Goal: Task Accomplishment & Management: Use online tool/utility

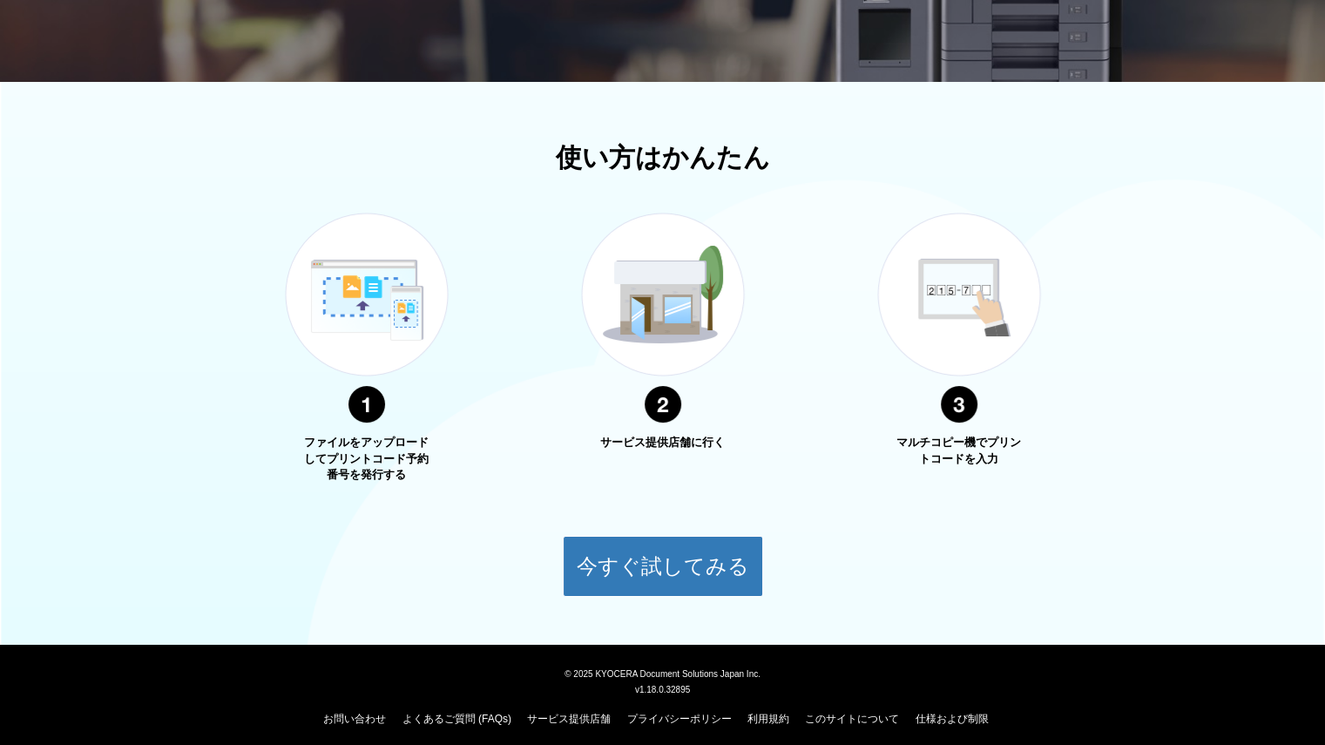
scroll to position [492, 0]
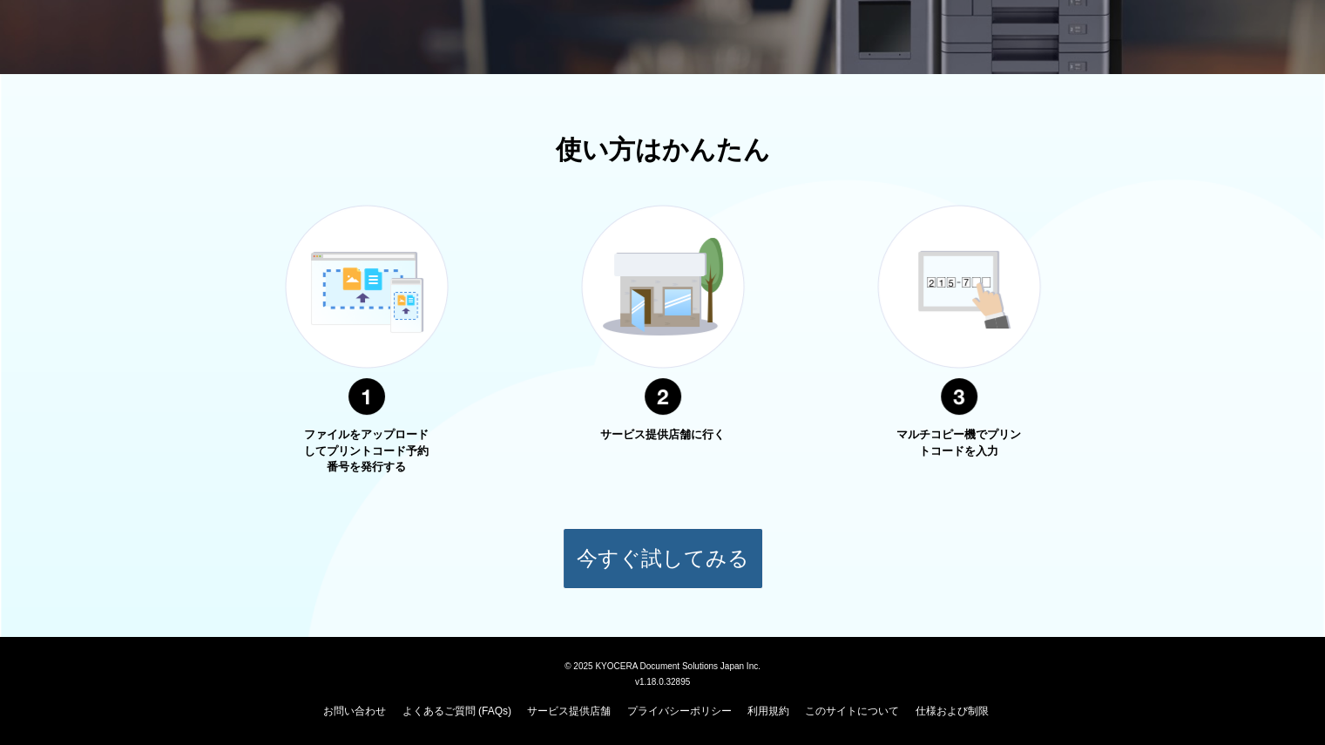
click at [674, 539] on button "今すぐ試してみる" at bounding box center [663, 558] width 200 height 61
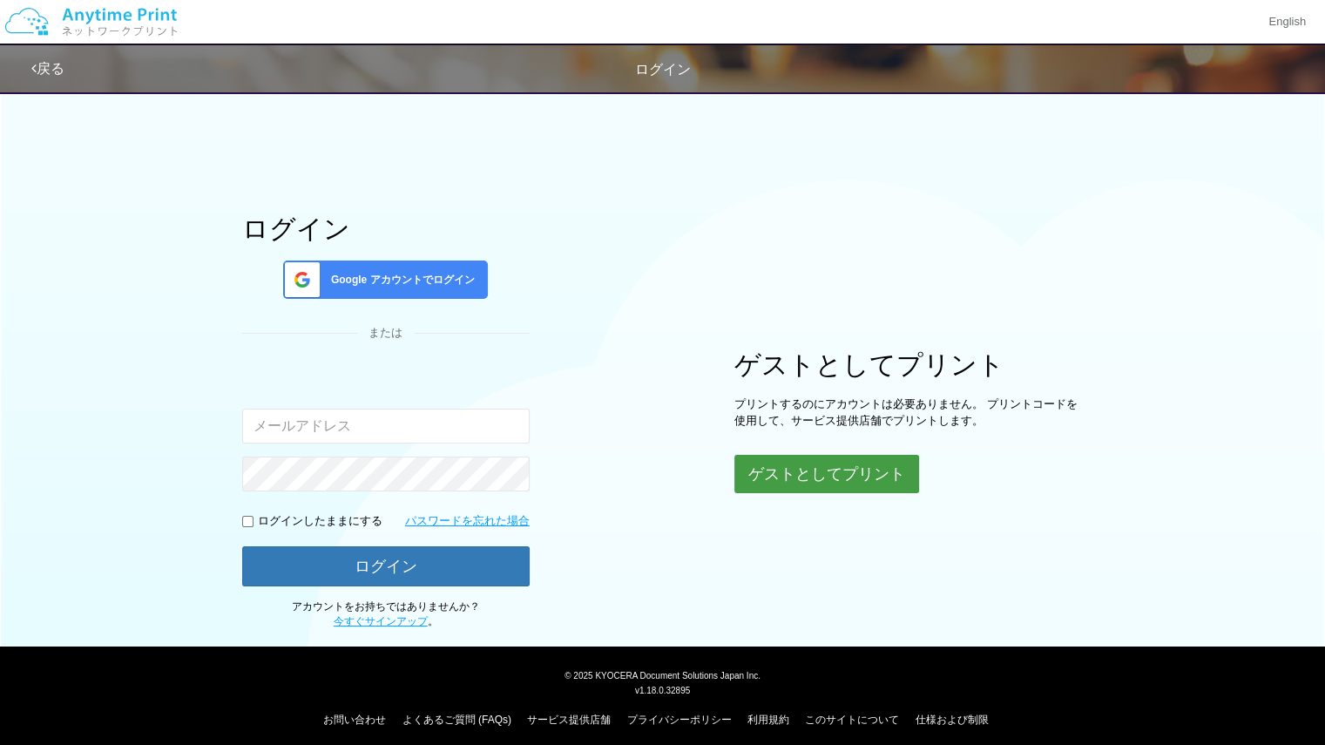
click at [813, 473] on button "ゲストとしてプリント" at bounding box center [826, 474] width 185 height 38
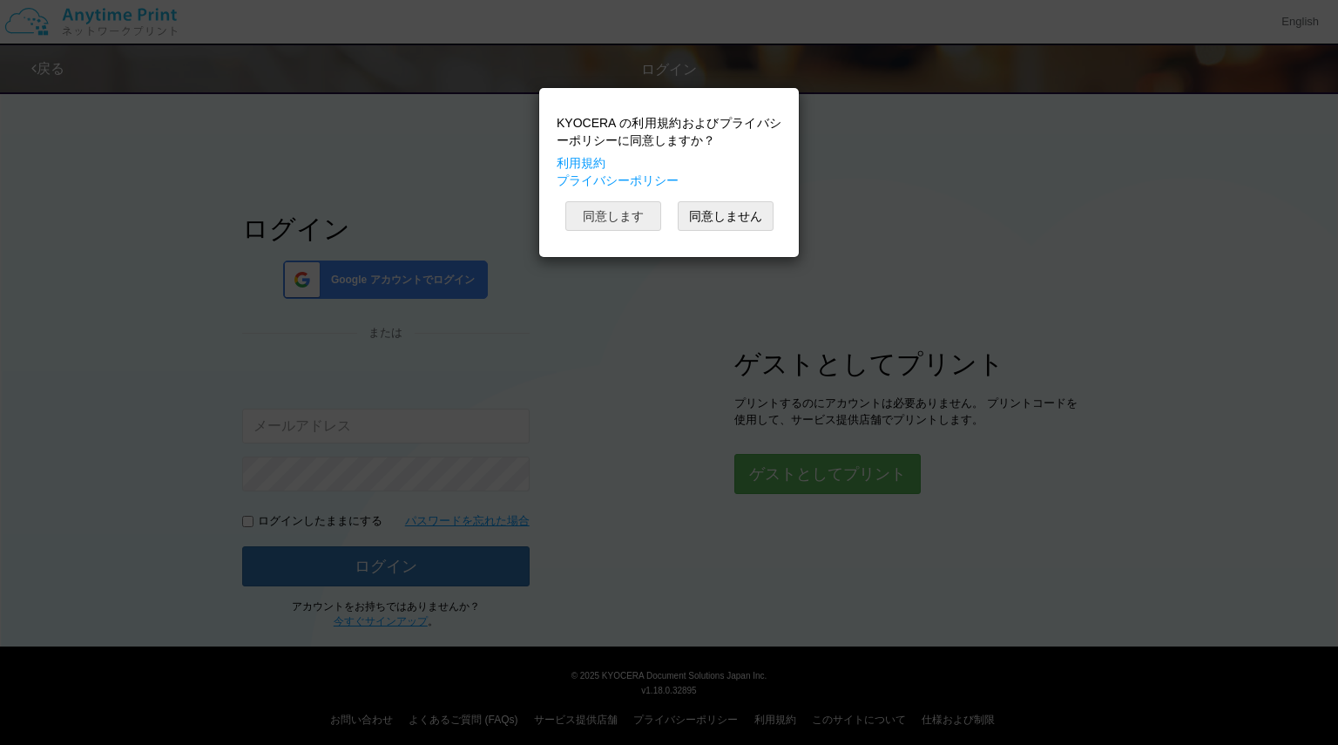
click at [643, 208] on button "同意します" at bounding box center [613, 216] width 96 height 30
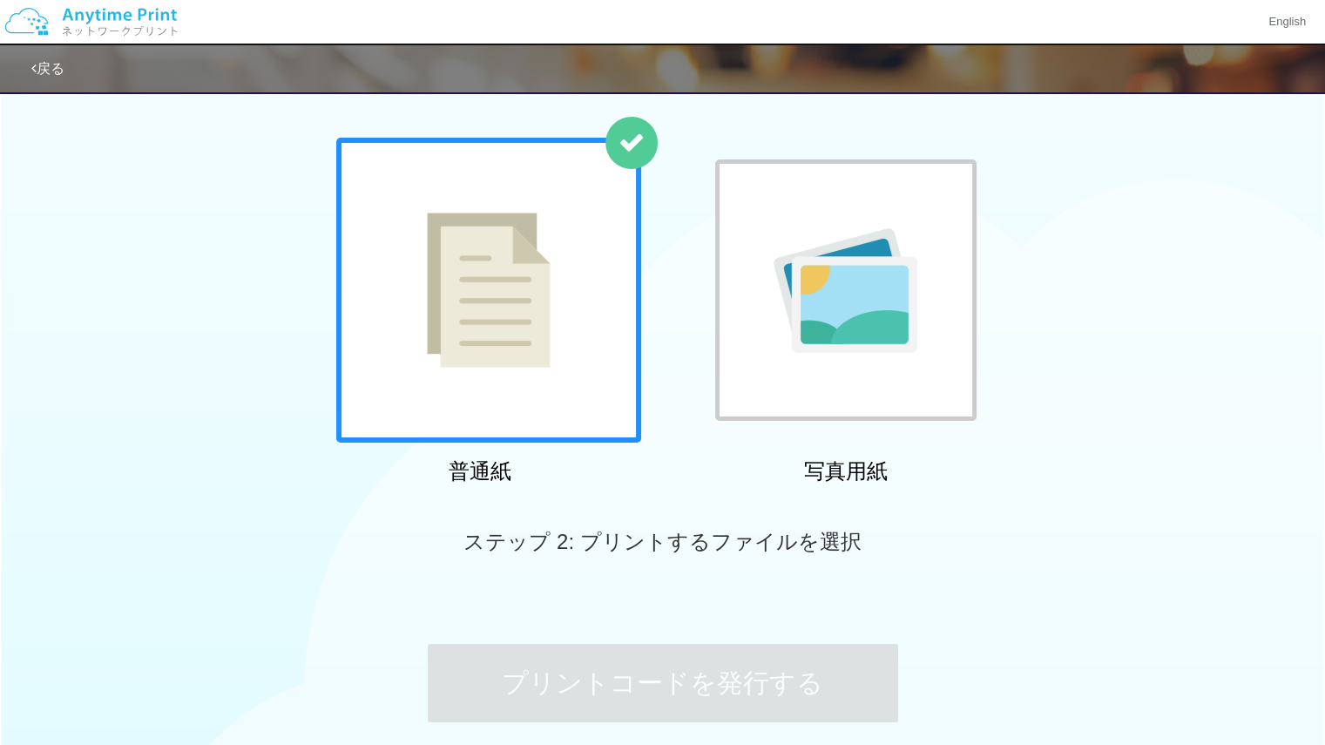
scroll to position [87, 0]
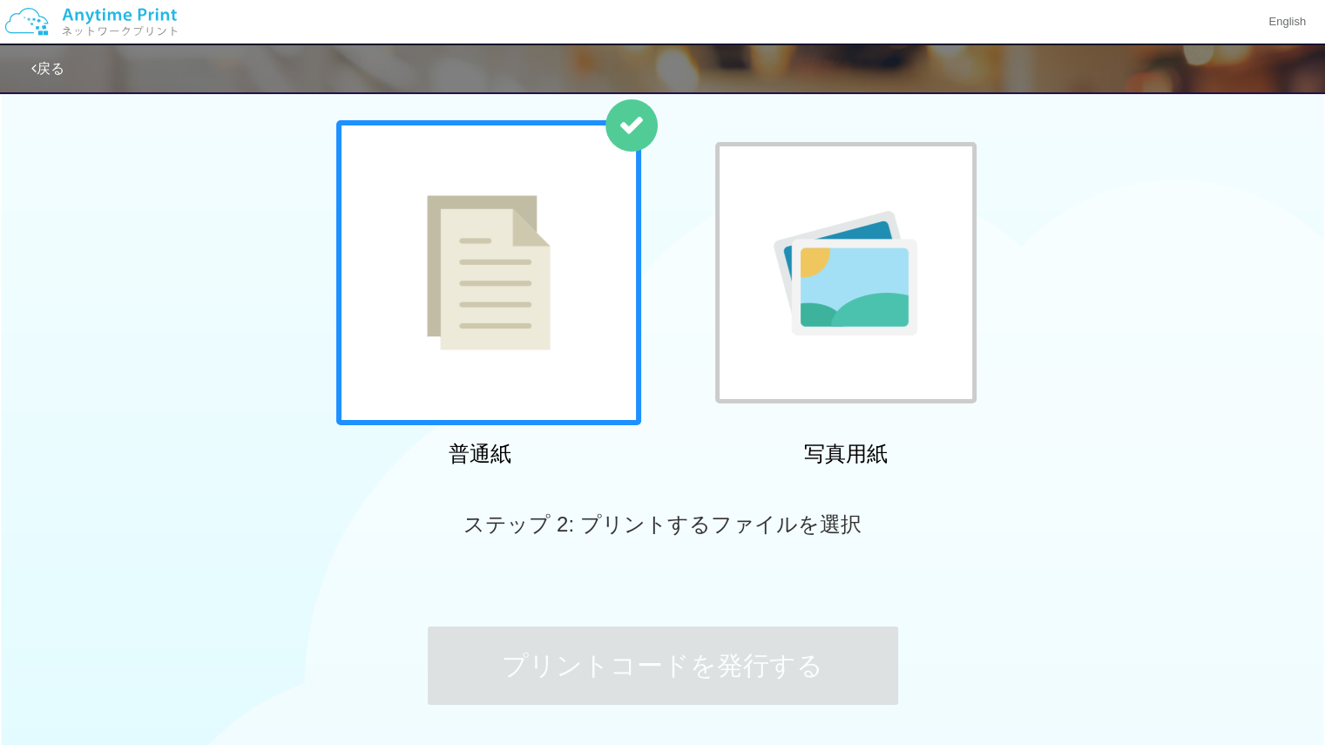
click at [480, 314] on div at bounding box center [488, 272] width 305 height 305
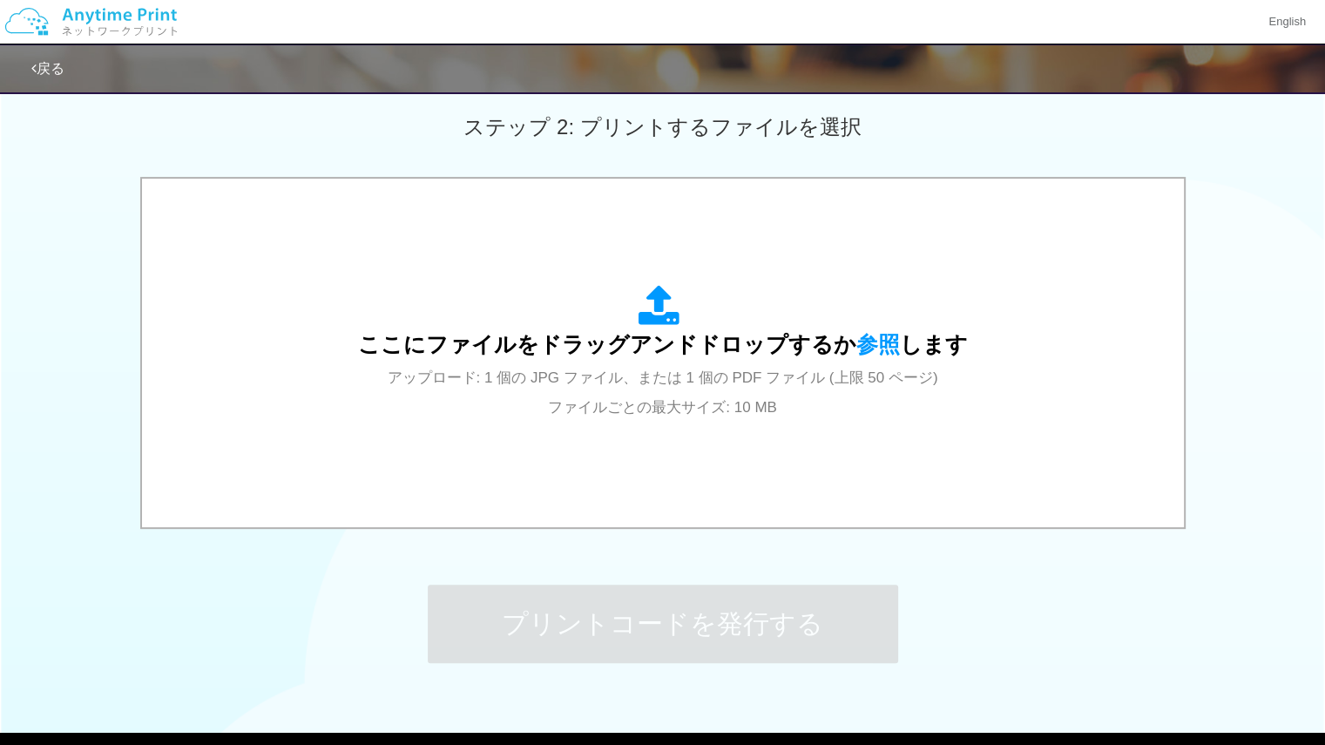
scroll to position [485, 0]
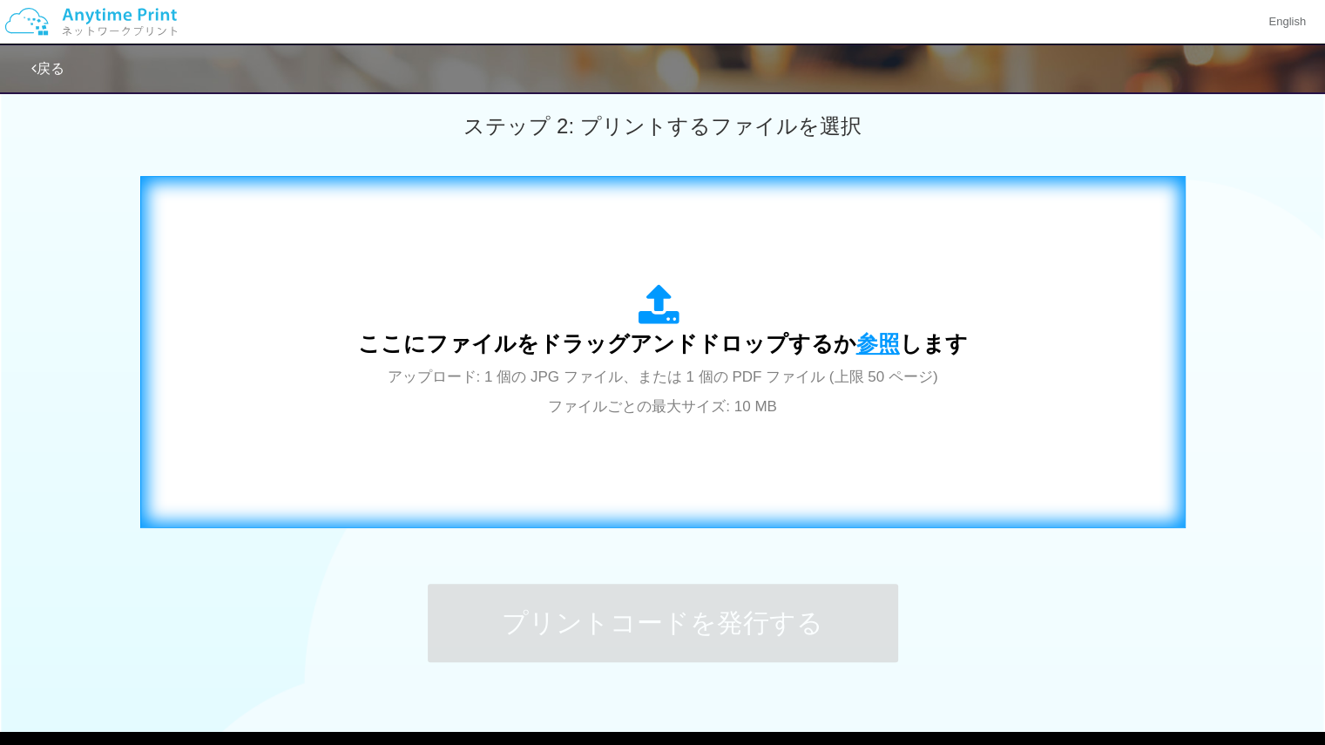
click at [869, 346] on span "参照" at bounding box center [878, 343] width 44 height 24
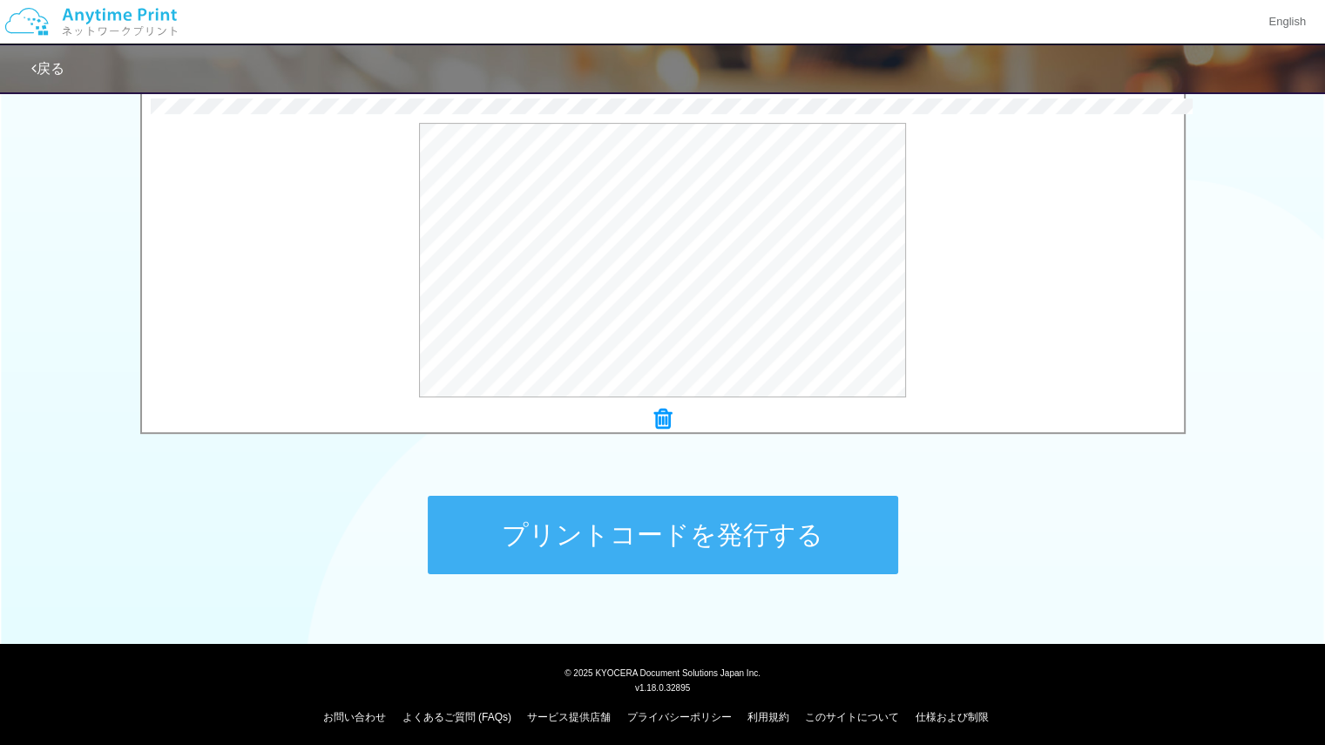
scroll to position [579, 0]
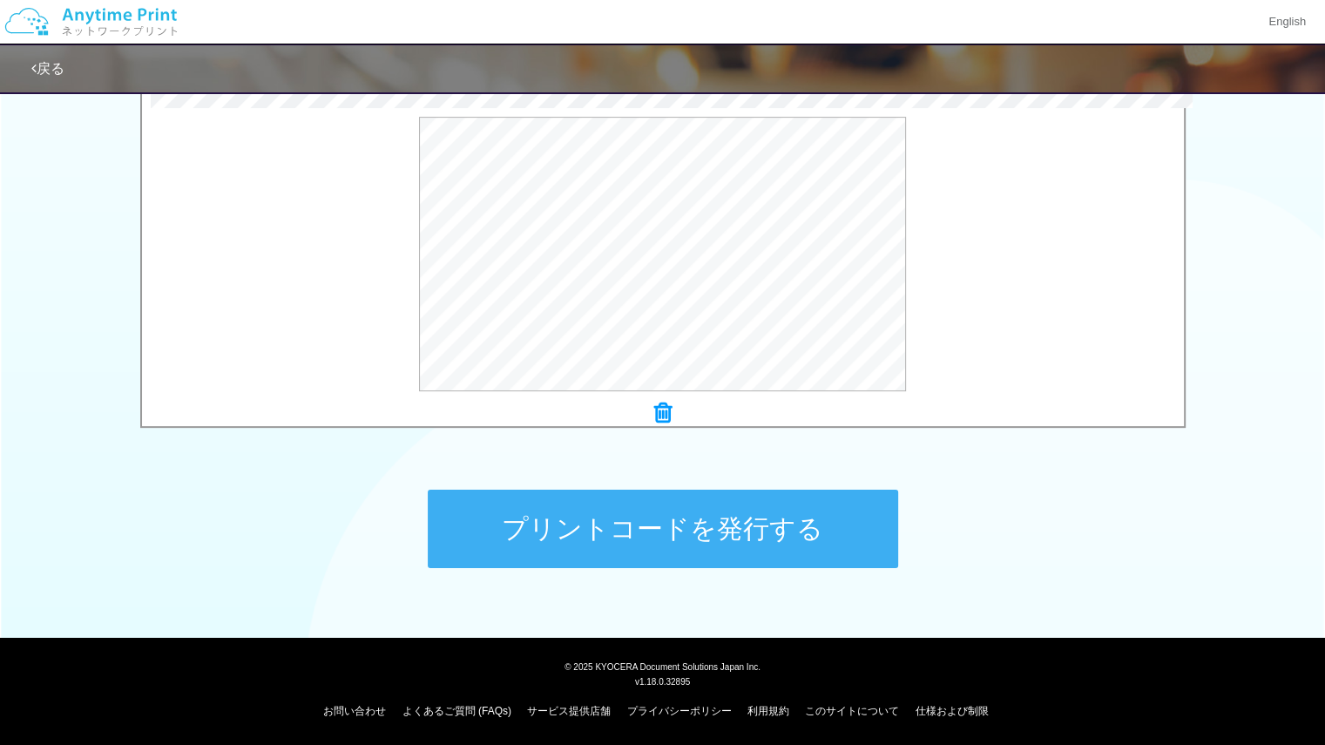
click at [842, 550] on button "プリントコードを発行する" at bounding box center [663, 528] width 470 height 78
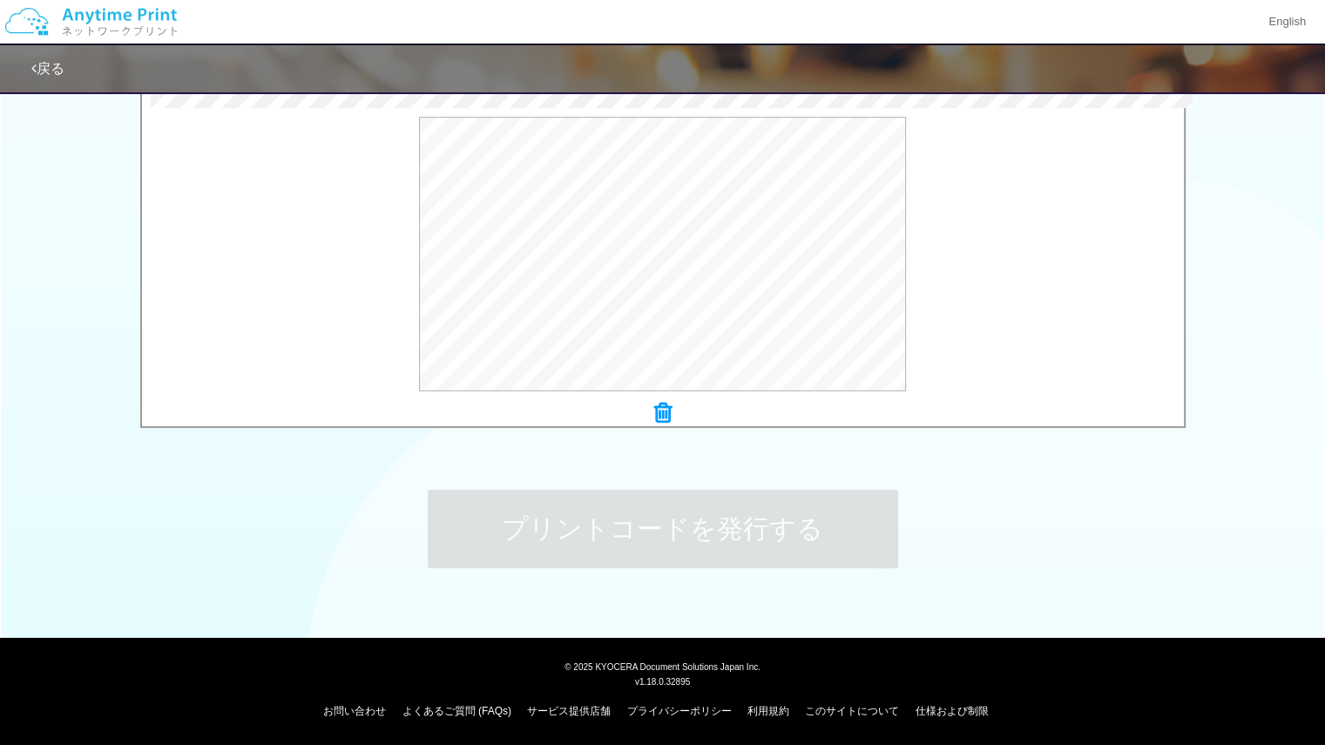
scroll to position [0, 0]
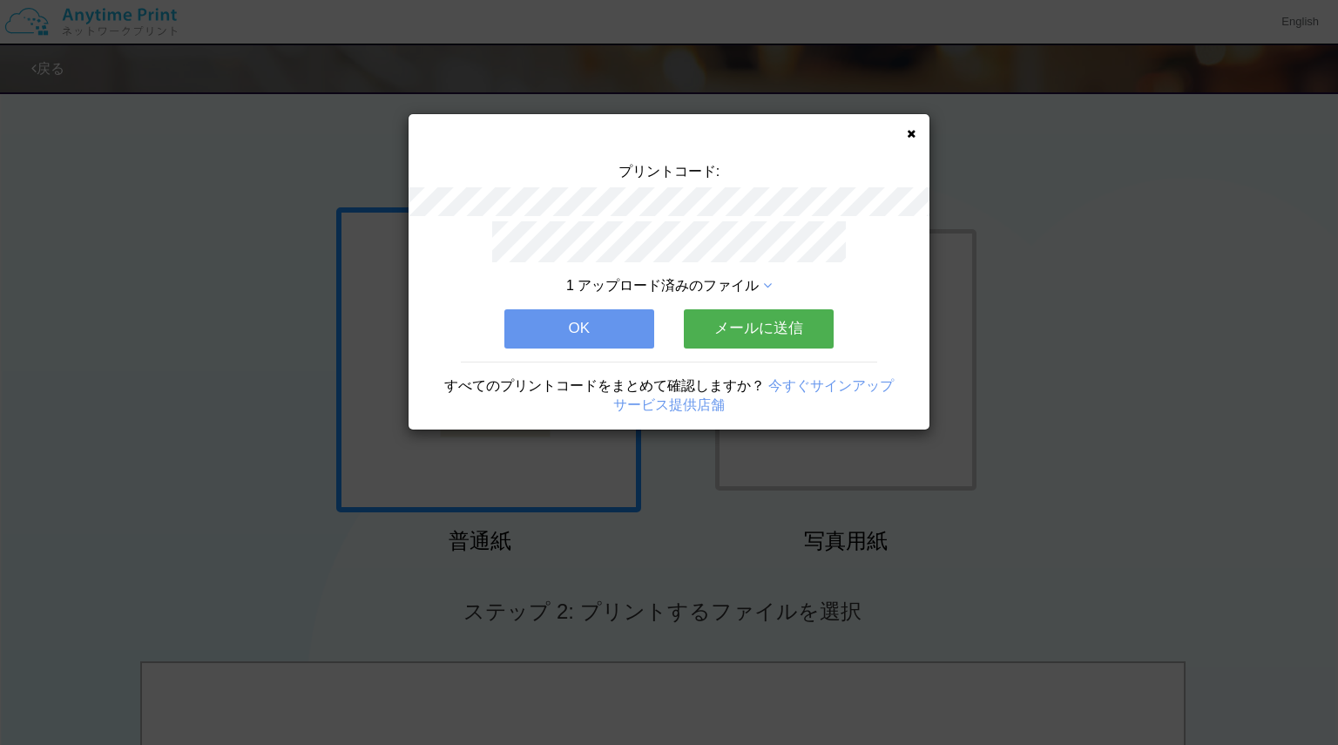
click at [784, 320] on button "メールに送信" at bounding box center [759, 328] width 150 height 38
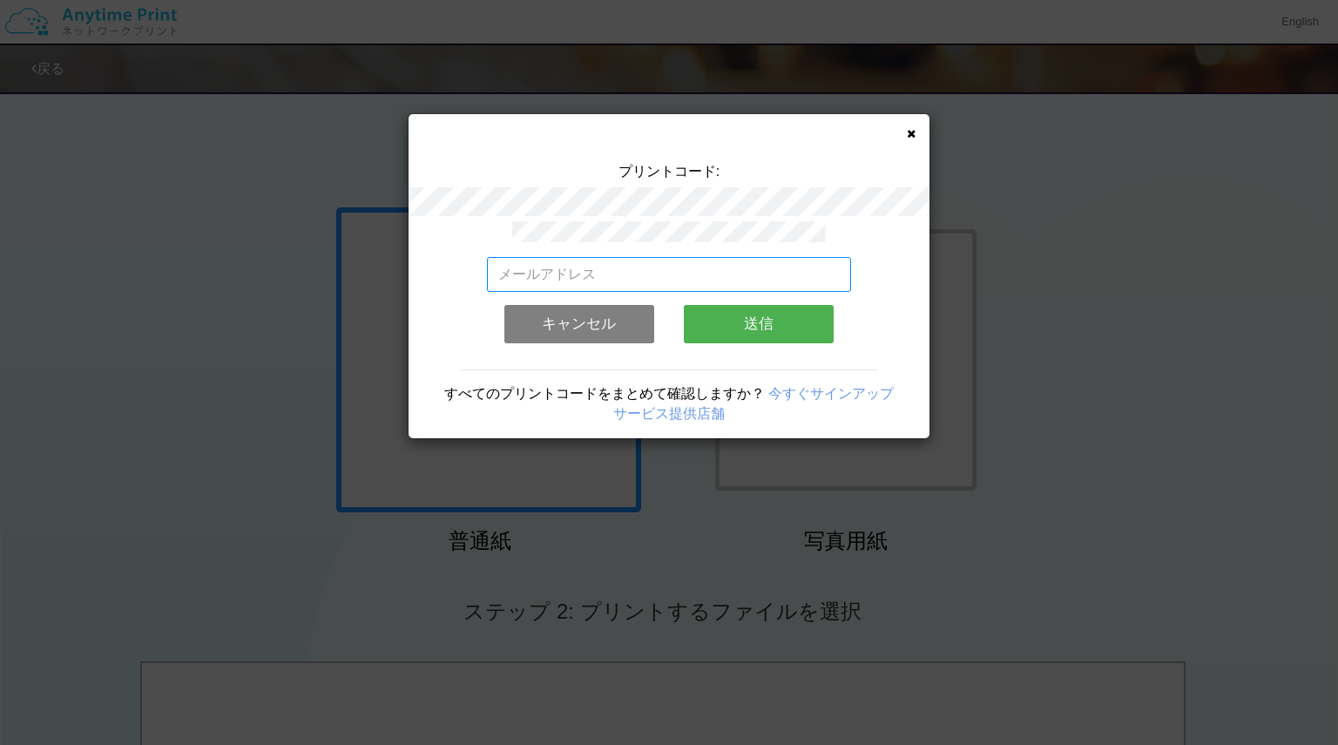
click at [669, 271] on input "email" at bounding box center [669, 274] width 365 height 35
click at [621, 261] on input "konb.rg.11.28@g,[DOMAIN_NAME]" at bounding box center [669, 274] width 365 height 35
type input "[EMAIL_ADDRESS][DOMAIN_NAME]"
click at [749, 309] on button "送信" at bounding box center [759, 324] width 150 height 38
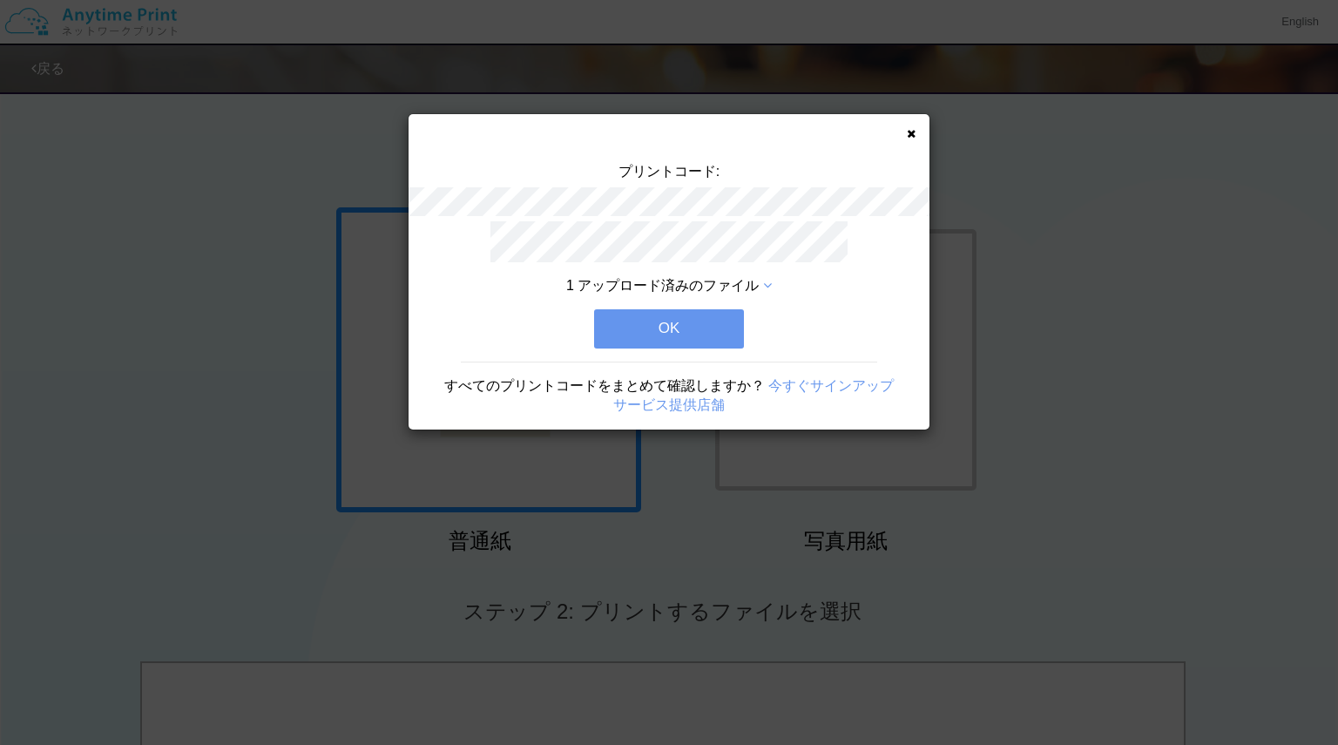
click at [706, 318] on button "OK" at bounding box center [669, 328] width 150 height 38
